Goal: Task Accomplishment & Management: Manage account settings

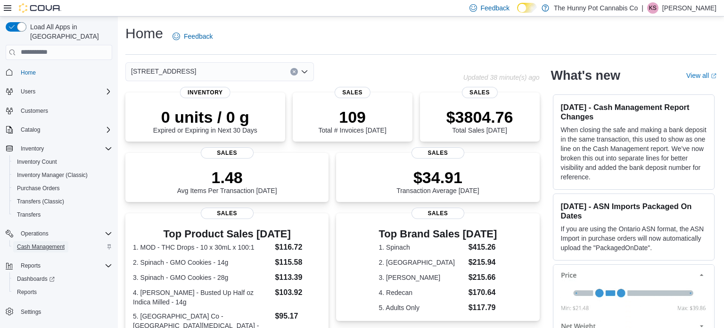
click at [39, 243] on span "Cash Management" at bounding box center [41, 247] width 48 height 8
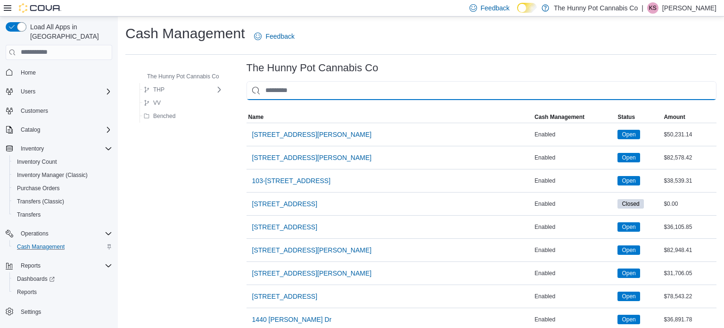
click at [271, 92] on input "This is a search bar. As you type, the results lower in the page will automatic…" at bounding box center [482, 90] width 470 height 19
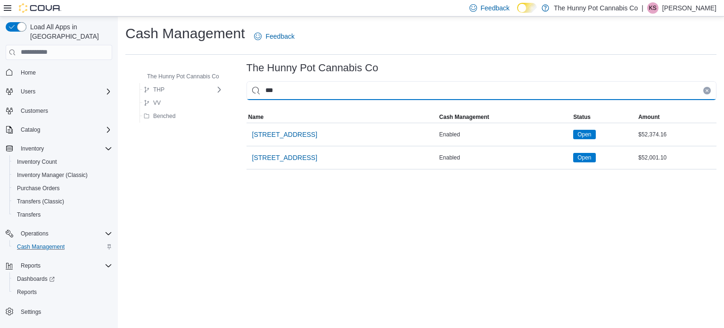
type input "****"
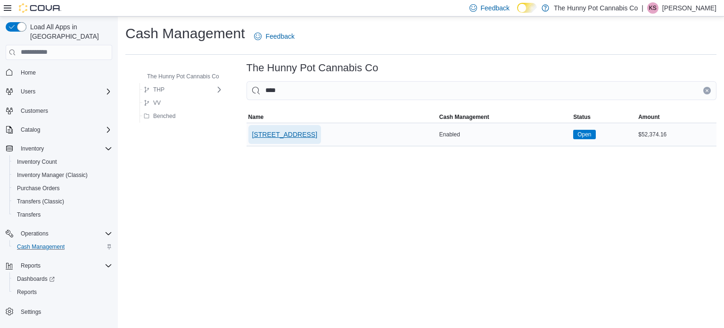
click at [275, 134] on span "[STREET_ADDRESS]" at bounding box center [284, 134] width 65 height 9
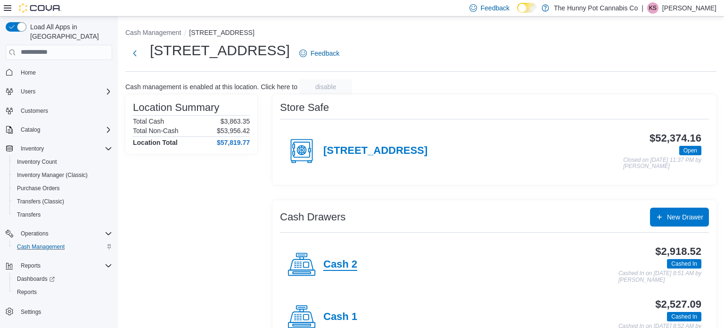
click at [348, 260] on h4 "Cash 2" at bounding box center [340, 264] width 34 height 12
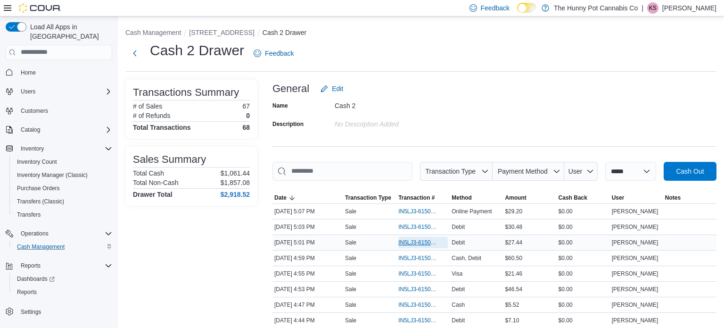
click at [409, 242] on span "IN5LJ3-6150491" at bounding box center [418, 243] width 40 height 8
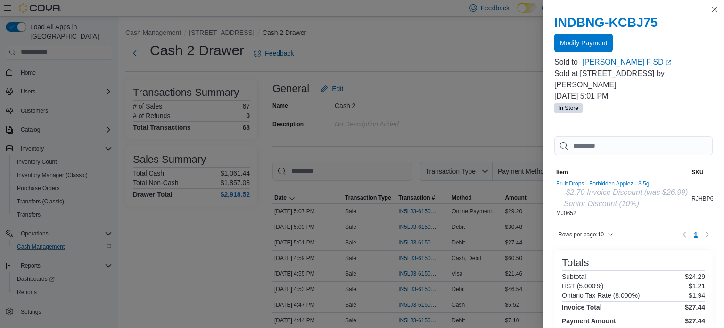
click at [604, 40] on span "Modify Payment" at bounding box center [583, 42] width 47 height 9
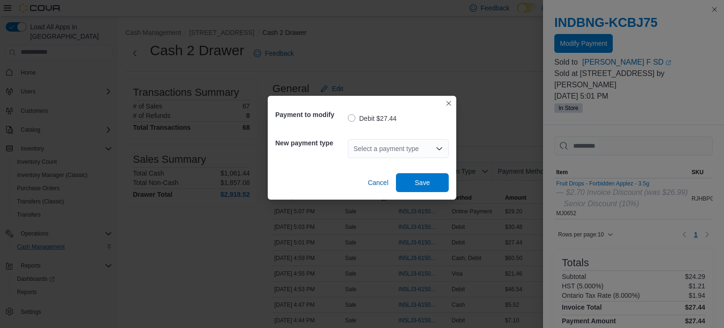
click at [438, 145] on icon "Open list of options" at bounding box center [440, 149] width 8 height 8
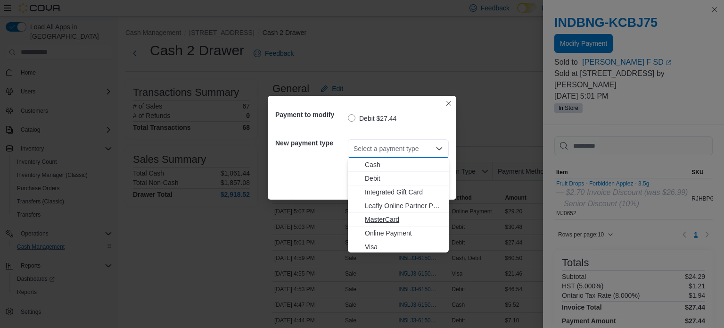
click at [395, 216] on span "MasterCard" at bounding box center [404, 219] width 78 height 9
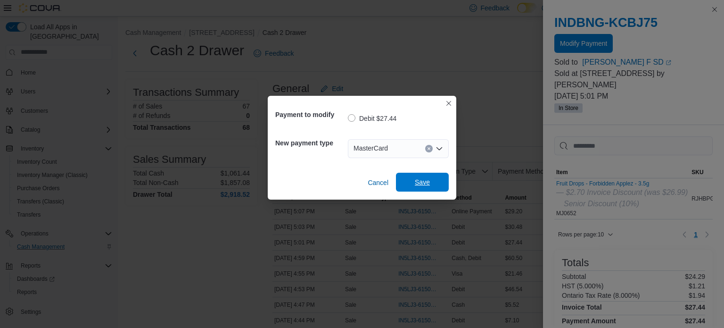
click at [424, 185] on span "Save" at bounding box center [422, 181] width 15 height 9
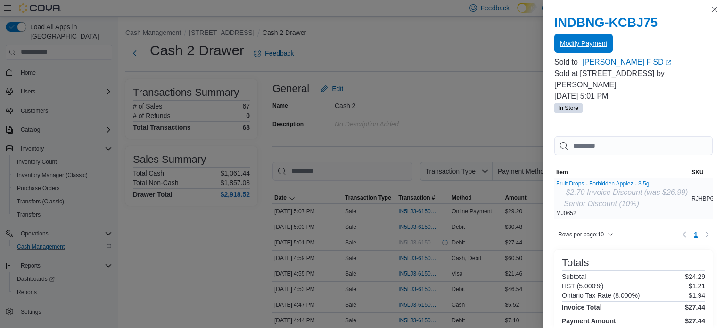
scroll to position [154, 0]
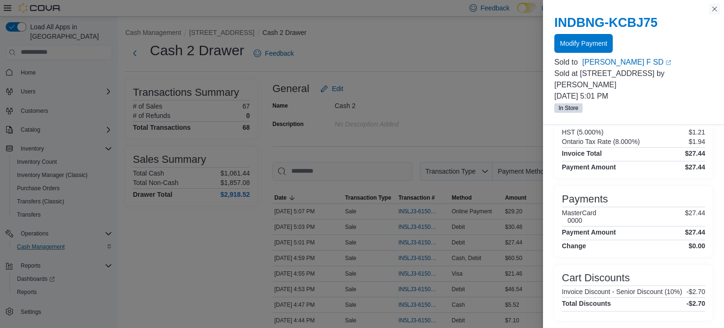
click at [715, 10] on button "Close this dialog" at bounding box center [714, 8] width 11 height 11
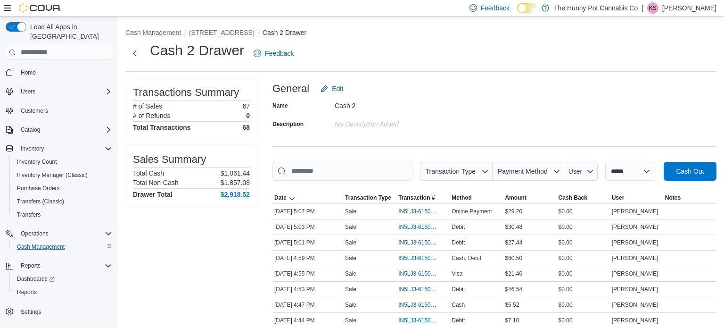
click at [226, 31] on button "[STREET_ADDRESS]" at bounding box center [221, 33] width 65 height 8
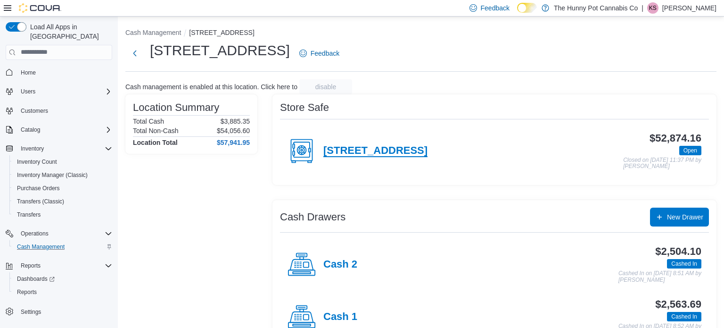
click at [395, 147] on h4 "[STREET_ADDRESS]" at bounding box center [375, 151] width 104 height 12
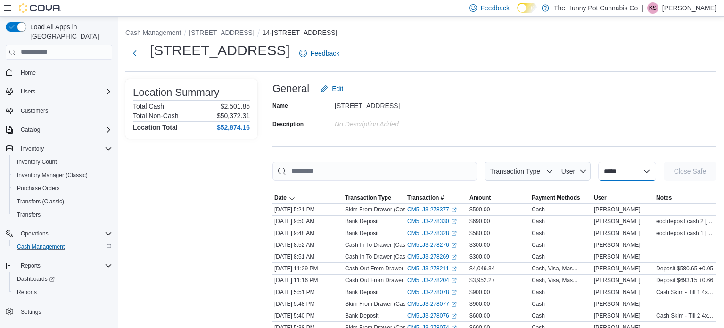
click at [639, 168] on select "**********" at bounding box center [627, 171] width 58 height 19
select select "**********"
click at [598, 162] on select "**********" at bounding box center [627, 171] width 58 height 19
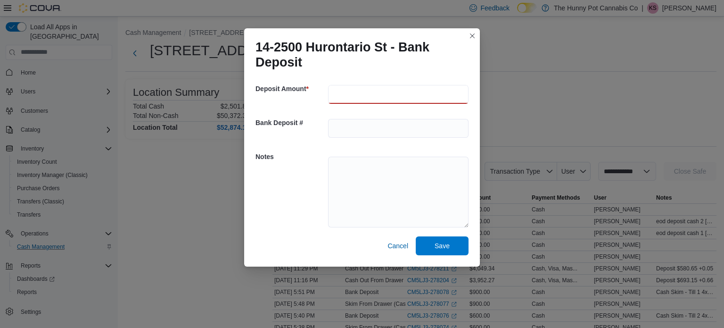
click at [369, 91] on input "number" at bounding box center [398, 94] width 141 height 19
type input "******"
click at [353, 162] on textarea at bounding box center [398, 192] width 141 height 71
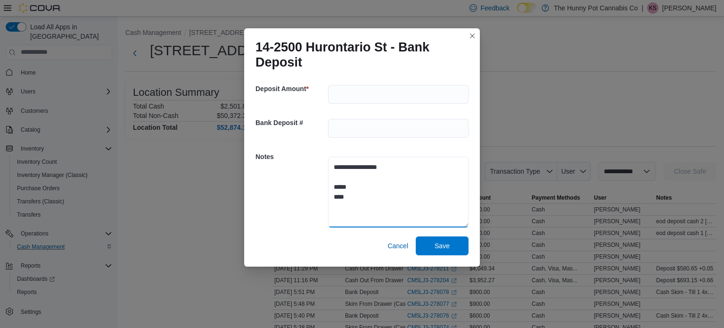
type textarea "**********"
click at [441, 241] on span "Save" at bounding box center [442, 245] width 41 height 19
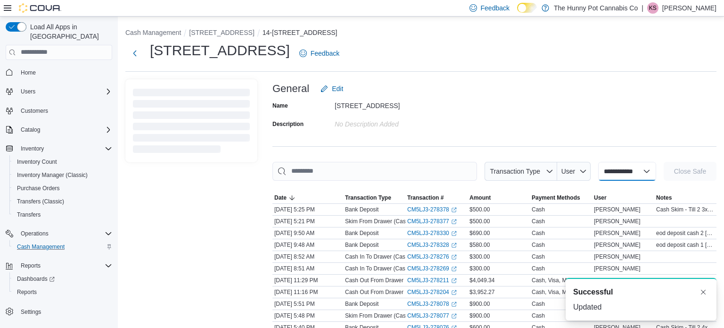
select select
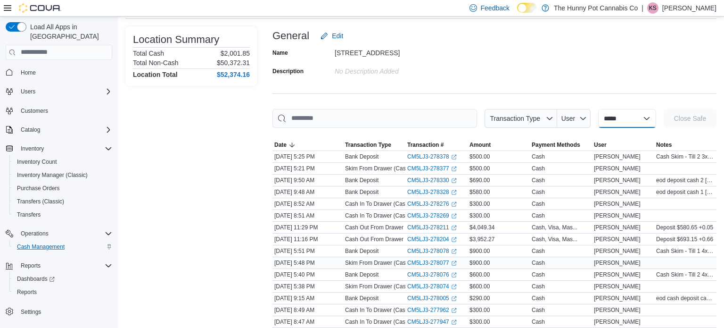
scroll to position [52, 0]
click at [32, 69] on span "Home" at bounding box center [28, 73] width 15 height 8
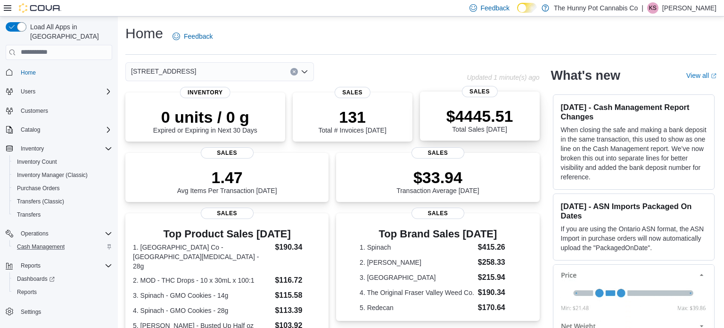
click at [474, 124] on p "$4445.51" at bounding box center [480, 116] width 67 height 19
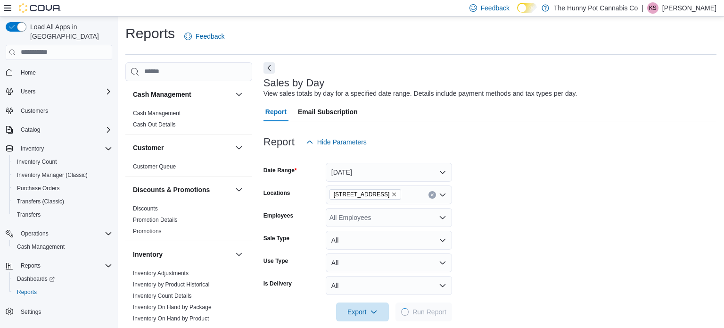
scroll to position [12, 0]
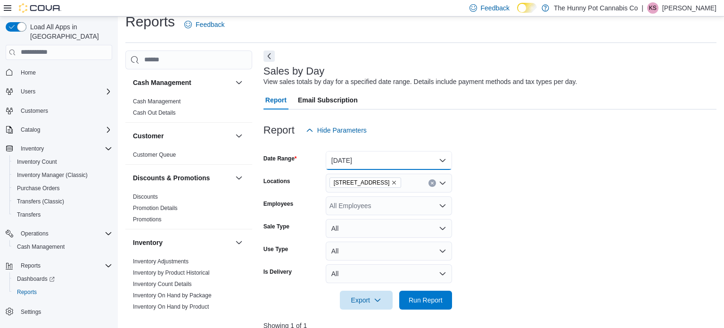
click at [421, 162] on button "Today" at bounding box center [389, 160] width 126 height 19
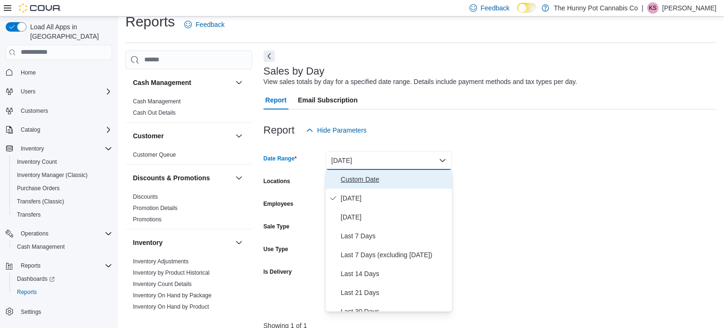
click at [391, 181] on span "Custom Date" at bounding box center [395, 179] width 108 height 11
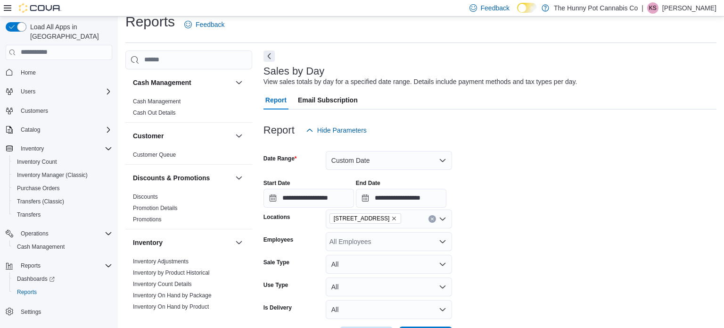
click at [549, 195] on div "**********" at bounding box center [490, 190] width 453 height 36
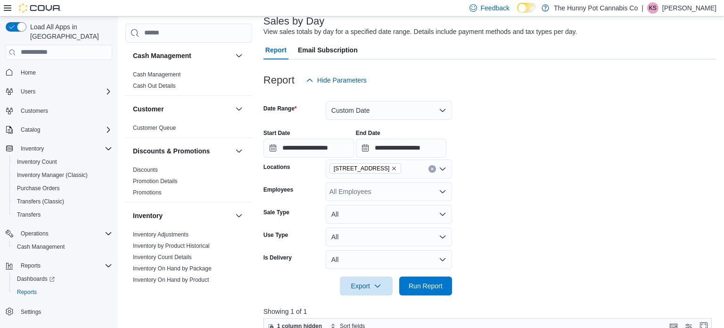
scroll to position [67, 0]
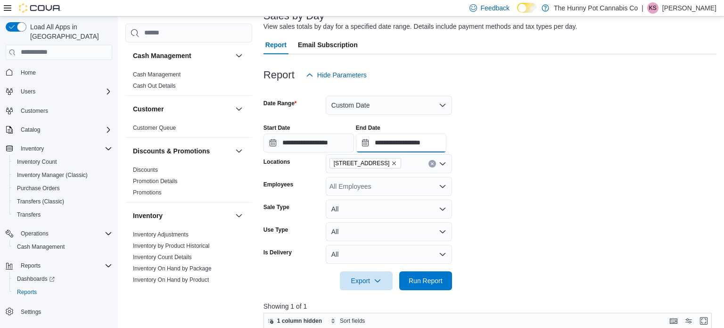
click at [447, 141] on input "**********" at bounding box center [401, 142] width 91 height 19
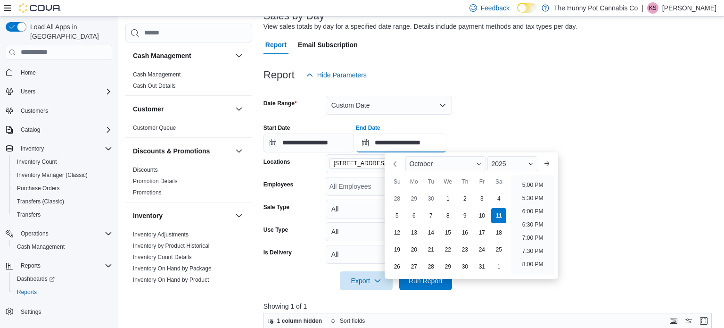
scroll to position [445, 0]
click at [531, 183] on li "5:00 PM" at bounding box center [533, 186] width 29 height 11
type input "**********"
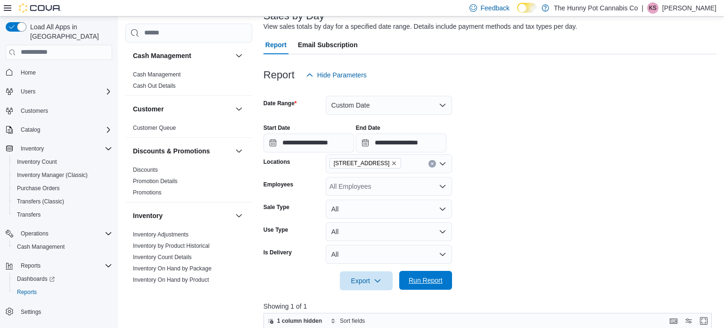
click at [425, 282] on span "Run Report" at bounding box center [426, 279] width 34 height 9
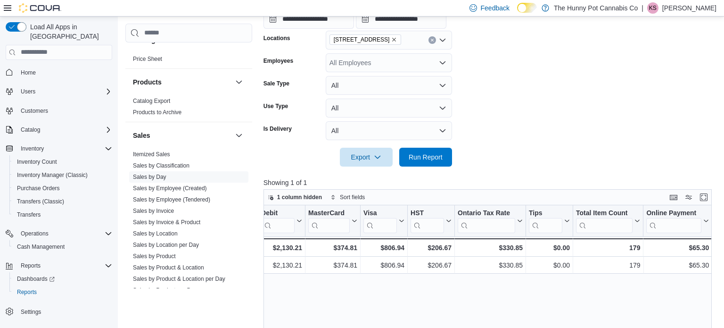
scroll to position [442, 0]
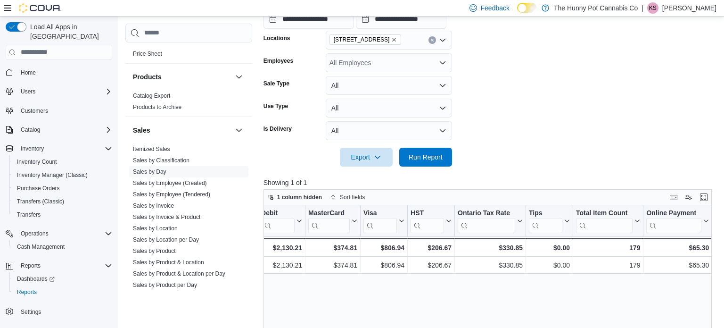
click at [166, 192] on link "Sales by Employee (Tendered)" at bounding box center [171, 194] width 77 height 7
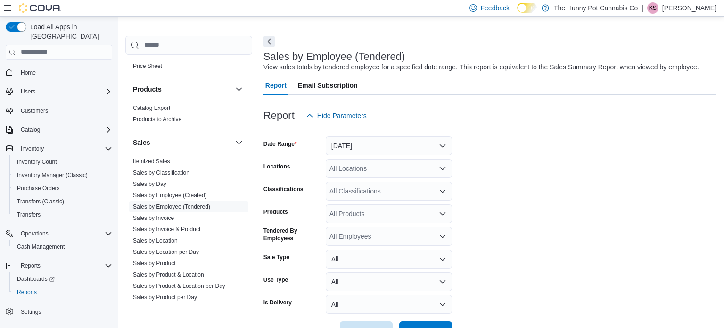
scroll to position [22, 0]
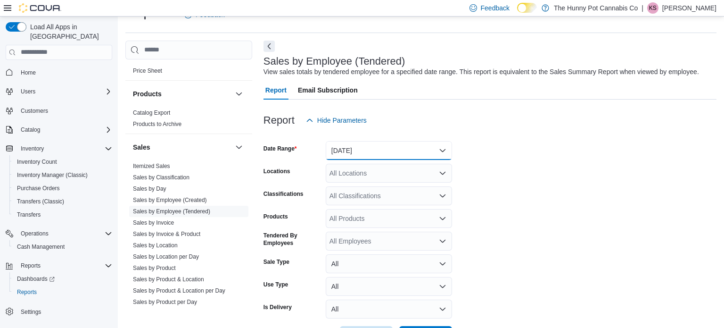
click at [336, 145] on button "Yesterday" at bounding box center [389, 150] width 126 height 19
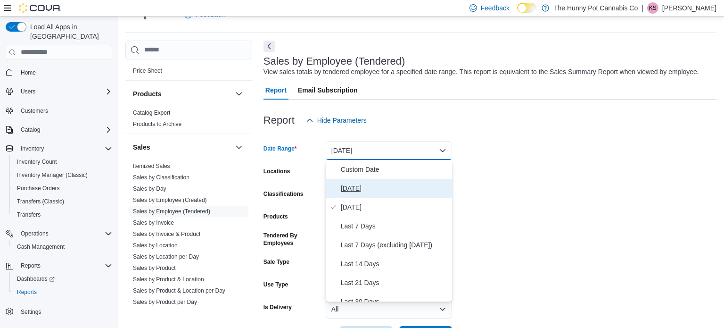
click at [349, 191] on span "Today" at bounding box center [395, 187] width 108 height 11
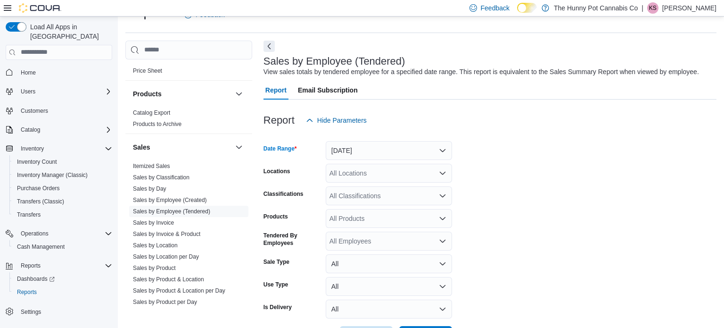
click at [377, 177] on div "All Locations" at bounding box center [389, 173] width 126 height 19
type input "****"
click at [376, 193] on button "[STREET_ADDRESS]" at bounding box center [389, 189] width 126 height 14
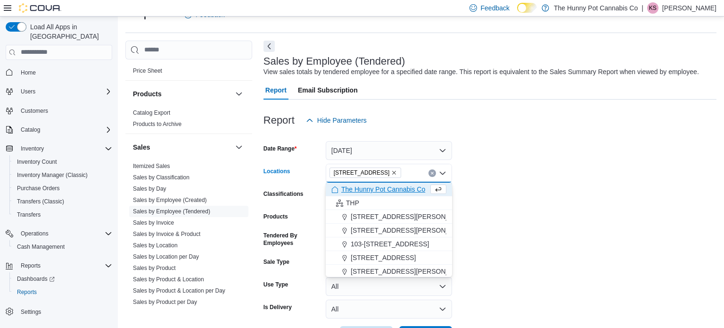
click at [485, 203] on form "Date Range Today Locations 2500 Hurontario St Combo box. Selected. 2500 Huronta…" at bounding box center [490, 237] width 453 height 215
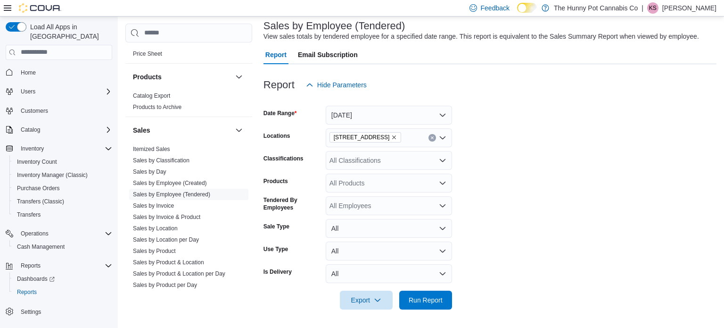
scroll to position [55, 0]
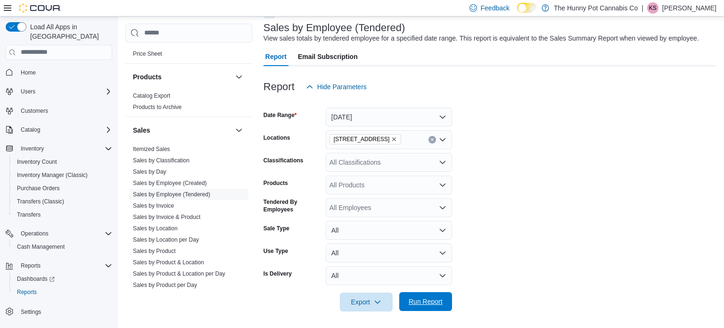
click at [434, 305] on span "Run Report" at bounding box center [426, 301] width 34 height 9
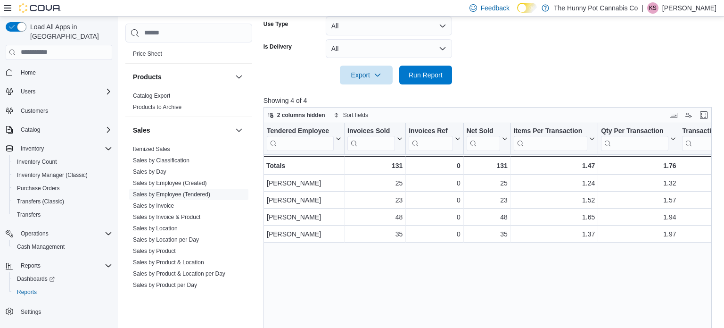
scroll to position [283, 0]
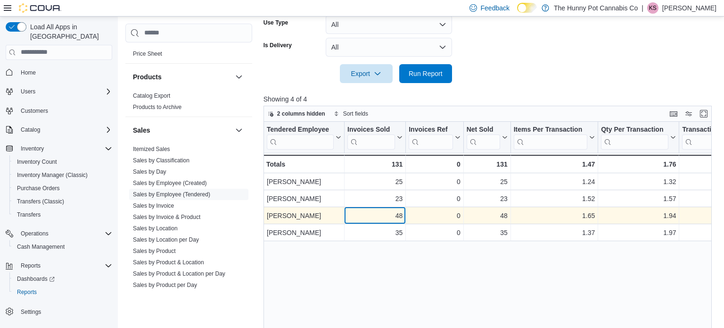
click at [364, 213] on div "48" at bounding box center [375, 215] width 55 height 11
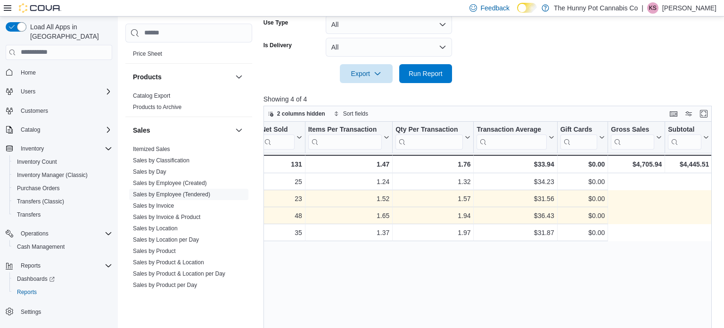
scroll to position [0, 0]
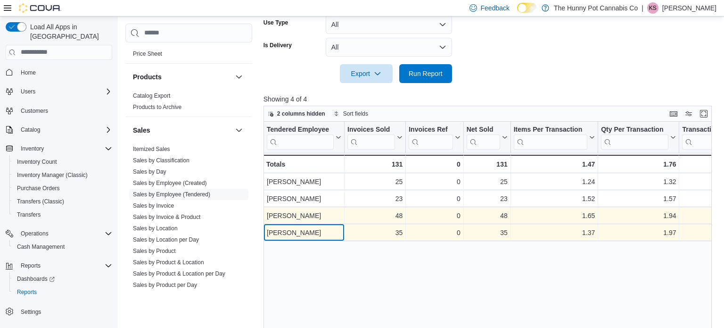
click at [308, 230] on div "[PERSON_NAME]" at bounding box center [304, 232] width 75 height 11
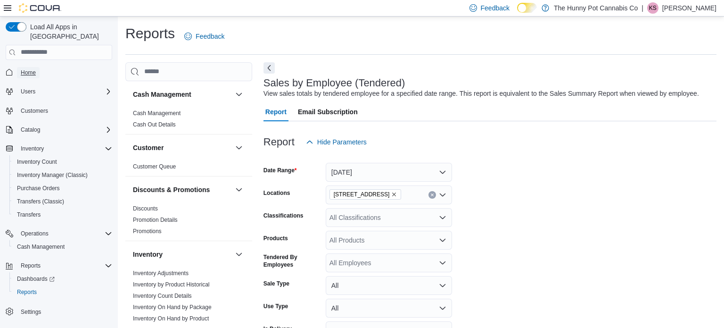
click at [34, 69] on span "Home" at bounding box center [28, 73] width 15 height 8
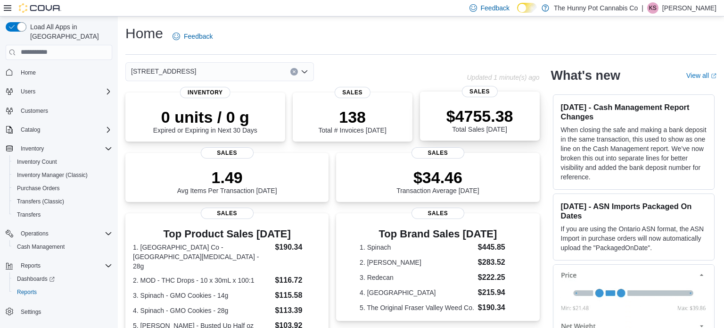
click at [497, 122] on p "$4755.38" at bounding box center [480, 116] width 67 height 19
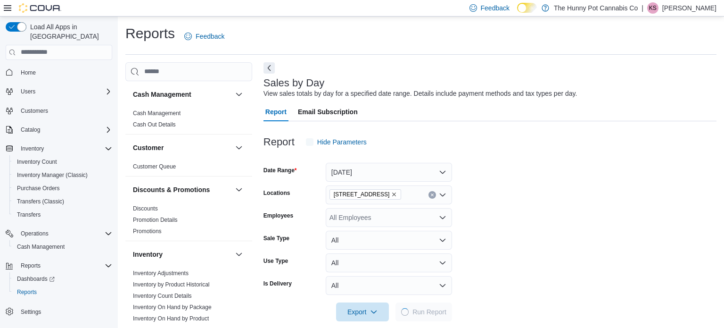
scroll to position [12, 0]
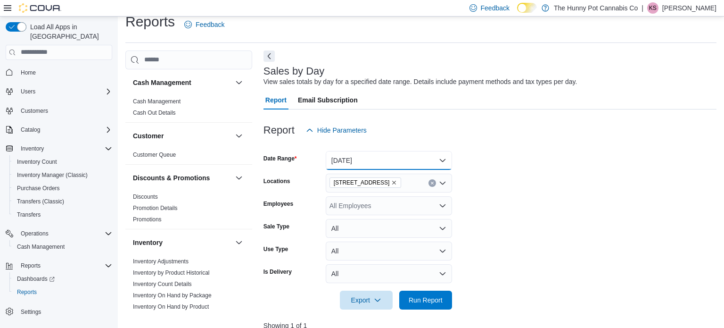
click at [397, 165] on button "Today" at bounding box center [389, 160] width 126 height 19
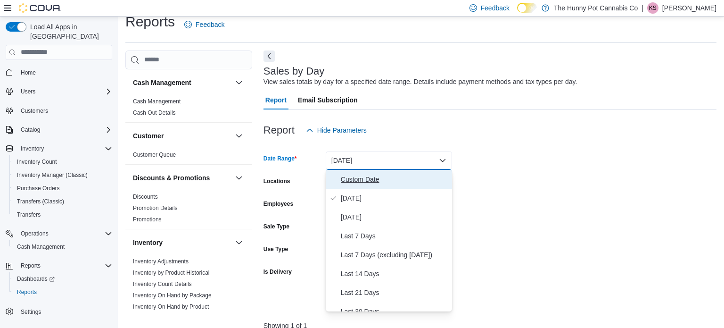
click at [396, 182] on span "Custom Date" at bounding box center [395, 179] width 108 height 11
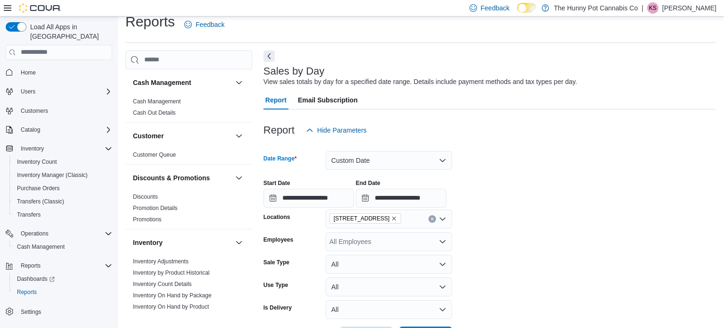
click at [546, 195] on div "**********" at bounding box center [490, 190] width 453 height 36
click at [447, 197] on input "**********" at bounding box center [401, 198] width 91 height 19
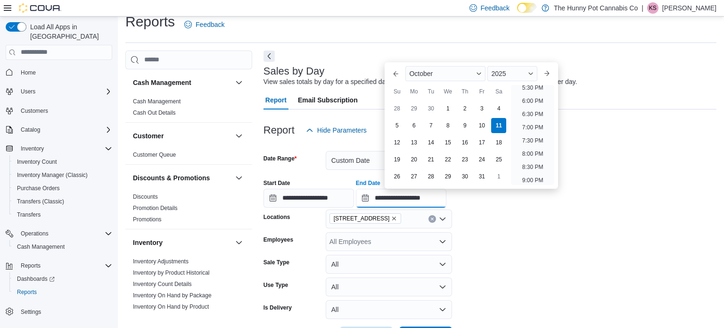
scroll to position [467, 0]
click at [537, 101] on li "6:00 PM" at bounding box center [533, 100] width 29 height 11
type input "**********"
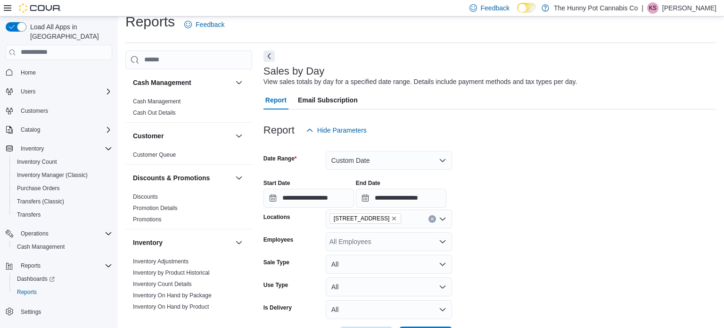
click at [477, 229] on form "**********" at bounding box center [490, 243] width 453 height 206
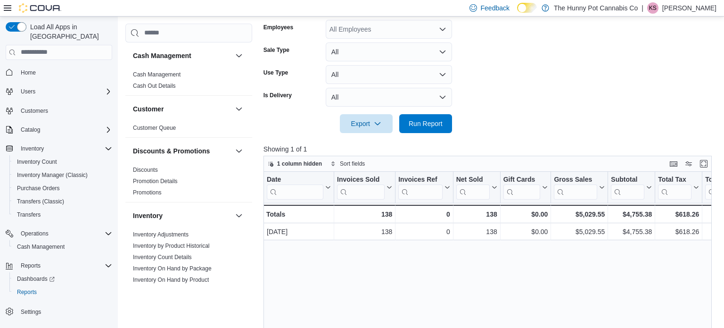
scroll to position [226, 0]
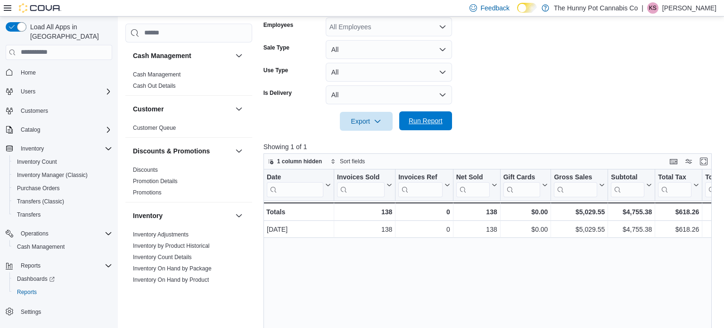
click at [428, 124] on span "Run Report" at bounding box center [426, 120] width 34 height 9
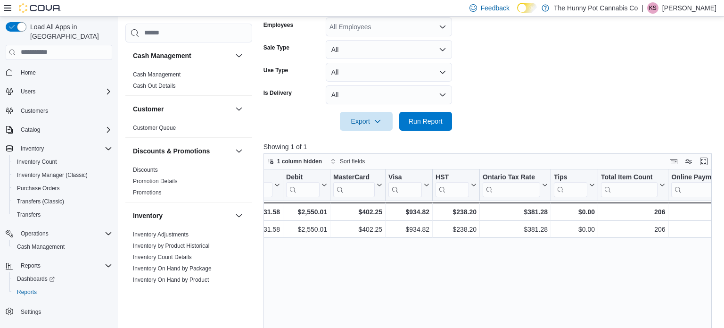
scroll to position [0, 1040]
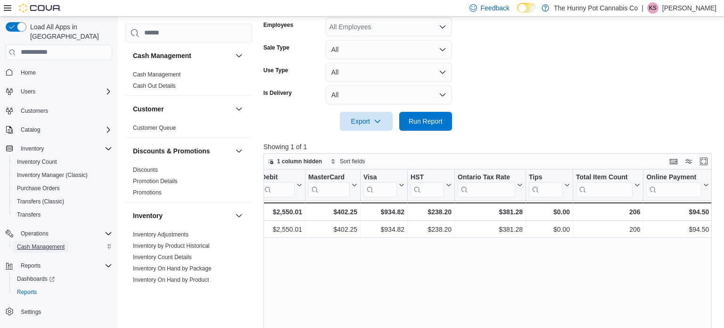
click at [53, 243] on span "Cash Management" at bounding box center [41, 247] width 48 height 8
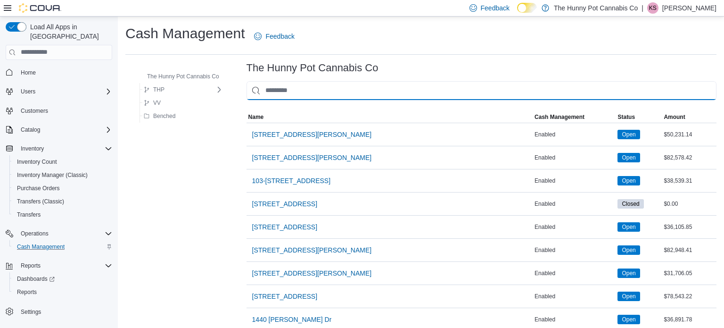
click at [335, 87] on input "This is a search bar. As you type, the results lower in the page will automatic…" at bounding box center [482, 90] width 470 height 19
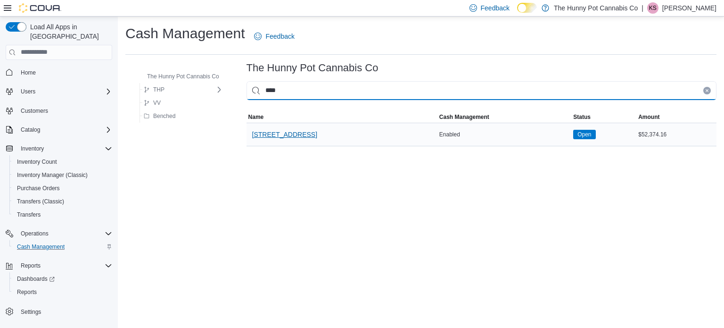
type input "****"
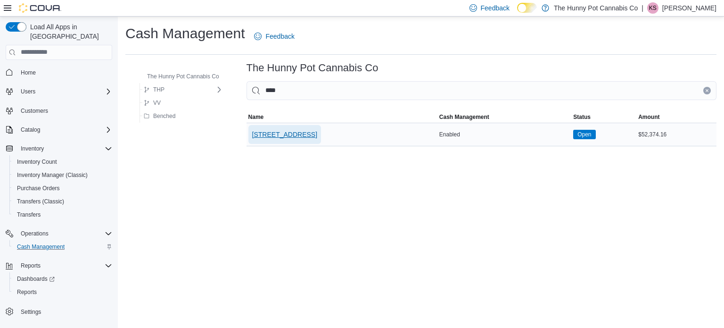
click at [303, 134] on span "[STREET_ADDRESS]" at bounding box center [284, 134] width 65 height 9
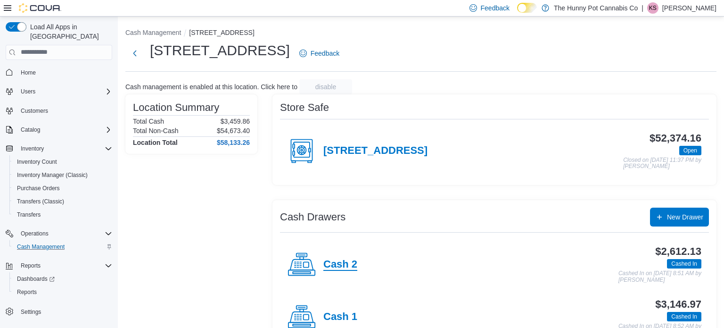
click at [345, 266] on h4 "Cash 2" at bounding box center [340, 264] width 34 height 12
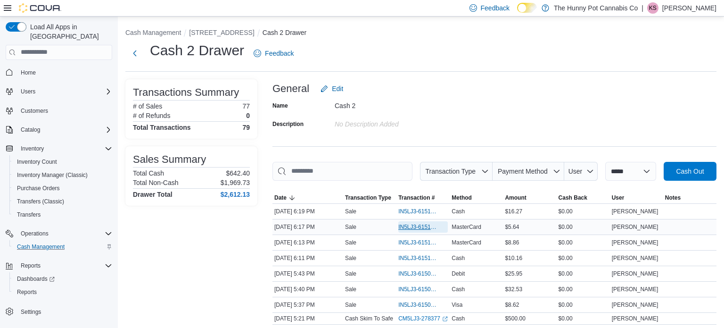
click at [409, 225] on span "IN5LJ3-6151207" at bounding box center [418, 227] width 40 height 8
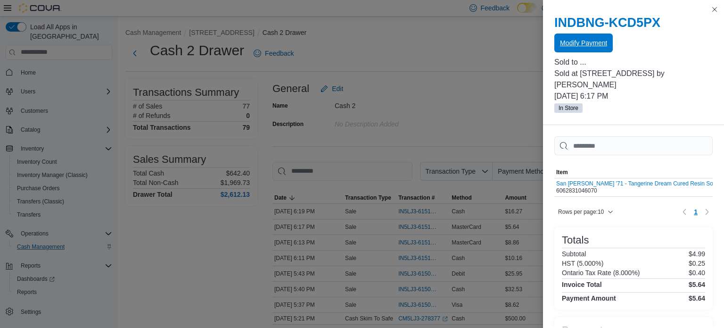
click at [570, 42] on span "Modify Payment" at bounding box center [583, 42] width 47 height 9
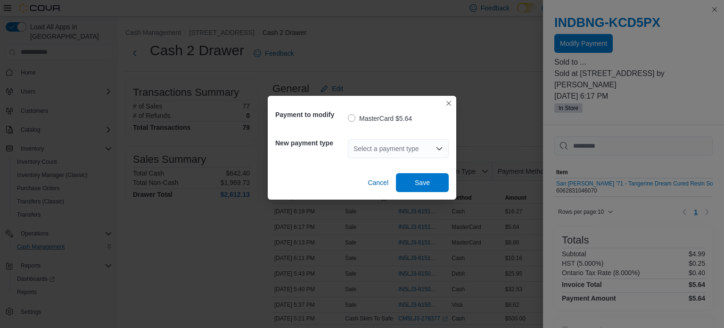
click at [412, 146] on div "Select a payment type" at bounding box center [398, 148] width 101 height 19
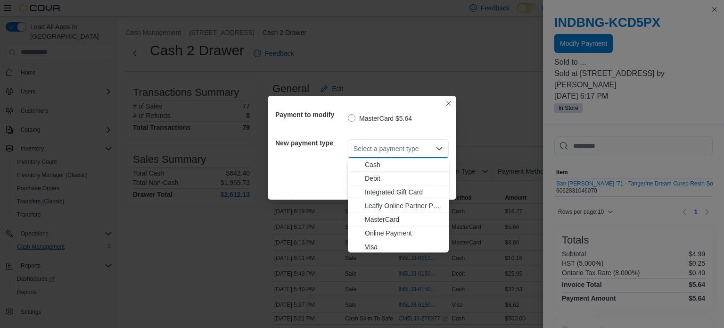
click at [378, 249] on span "Visa" at bounding box center [404, 246] width 78 height 9
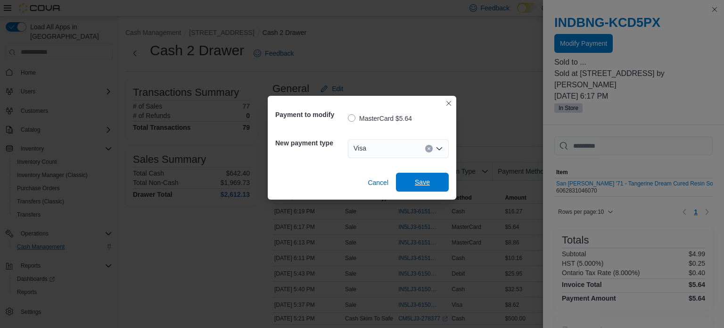
click at [434, 178] on span "Save" at bounding box center [422, 182] width 41 height 19
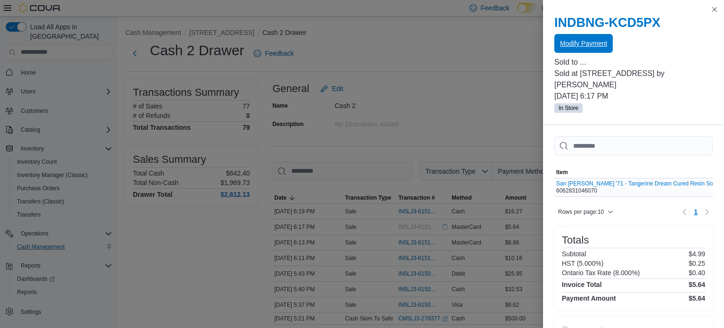
scroll to position [67, 0]
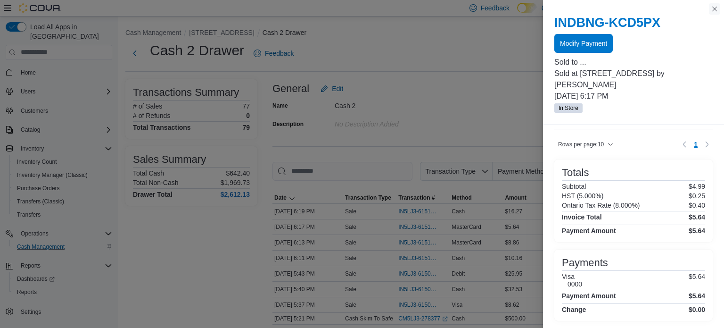
click at [715, 10] on button "Close this dialog" at bounding box center [714, 8] width 11 height 11
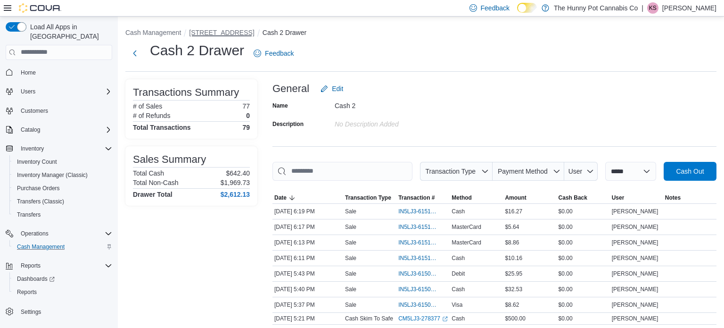
click at [202, 29] on button "[STREET_ADDRESS]" at bounding box center [221, 33] width 65 height 8
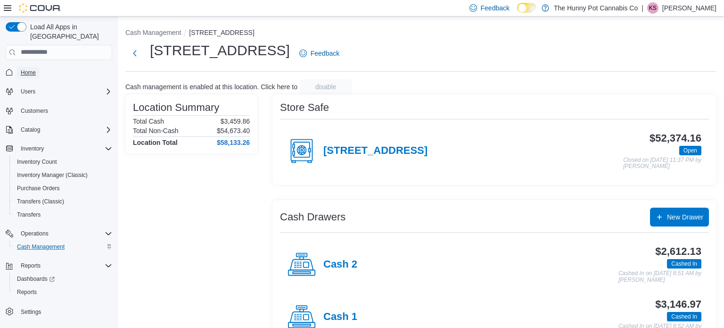
click at [33, 67] on span "Home" at bounding box center [28, 72] width 15 height 11
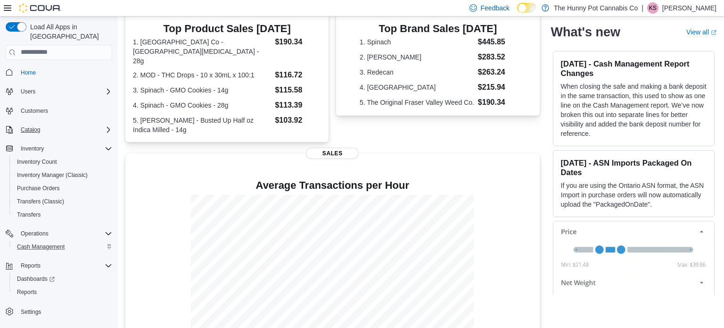
scroll to position [211, 0]
